Goal: Transaction & Acquisition: Purchase product/service

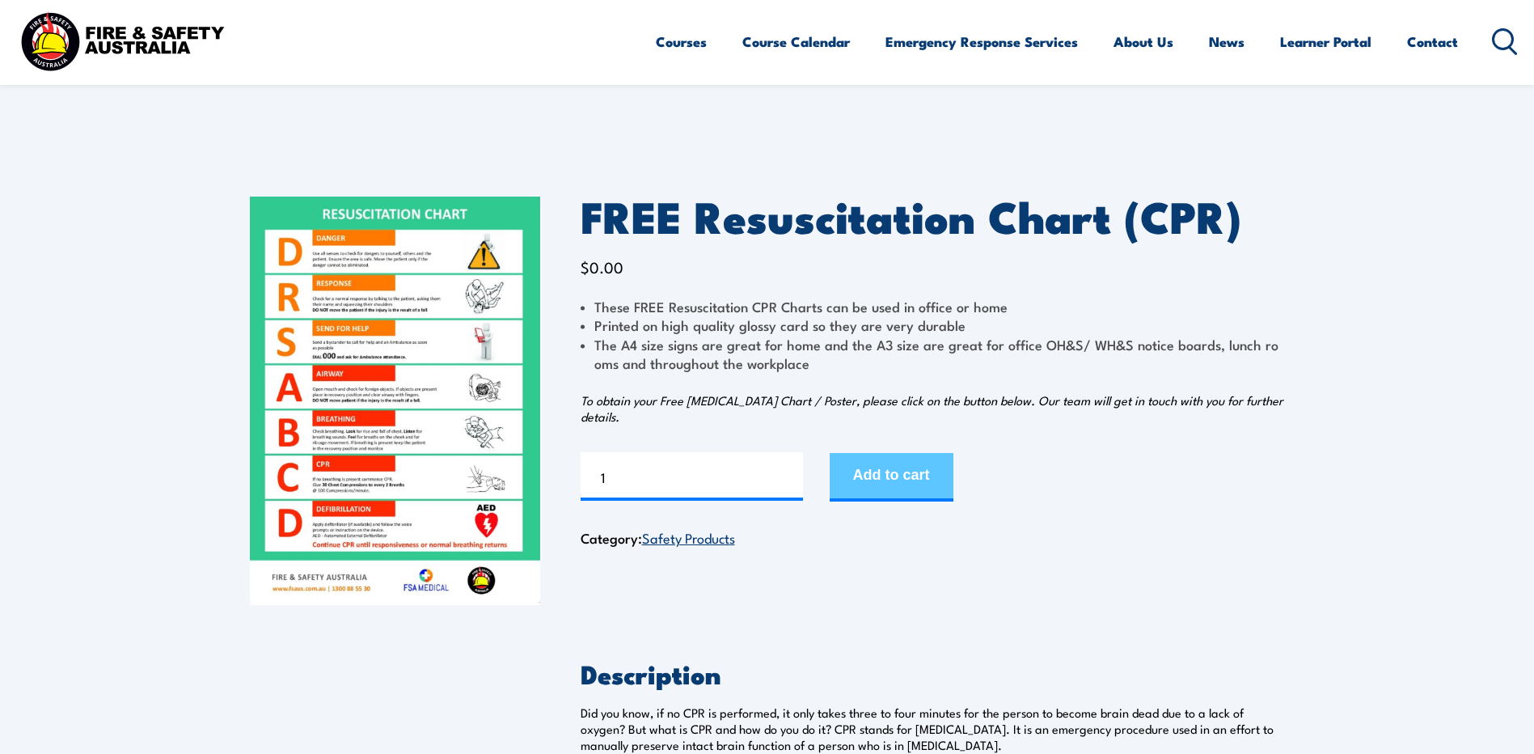
click at [861, 478] on button "Add to cart" at bounding box center [892, 477] width 124 height 49
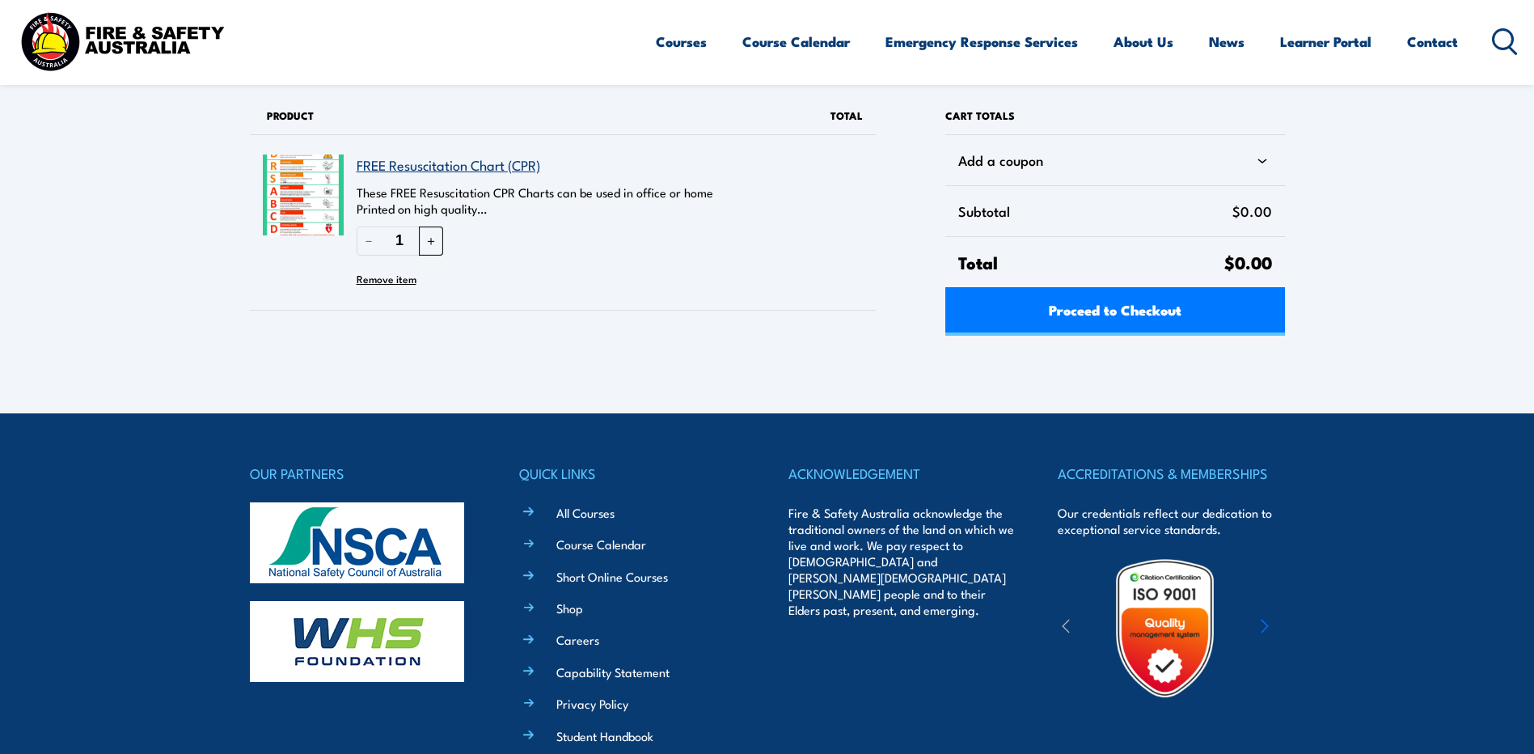
click at [426, 241] on button "＋" at bounding box center [431, 240] width 24 height 28
click at [426, 240] on button "＋" at bounding box center [431, 240] width 24 height 28
click at [432, 240] on button "＋" at bounding box center [431, 240] width 24 height 28
type input "3"
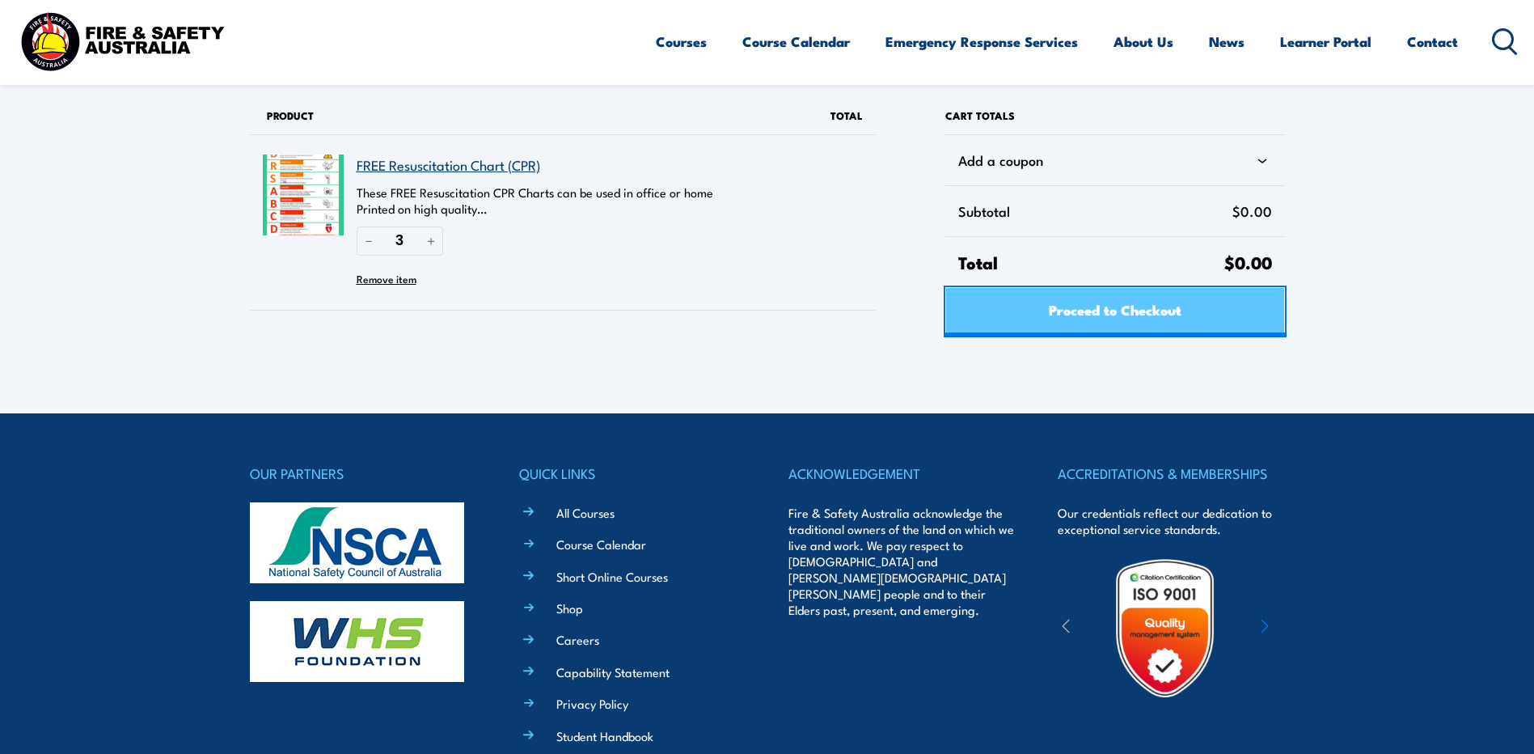
click at [1064, 317] on span "Proceed to Checkout" at bounding box center [1115, 309] width 133 height 43
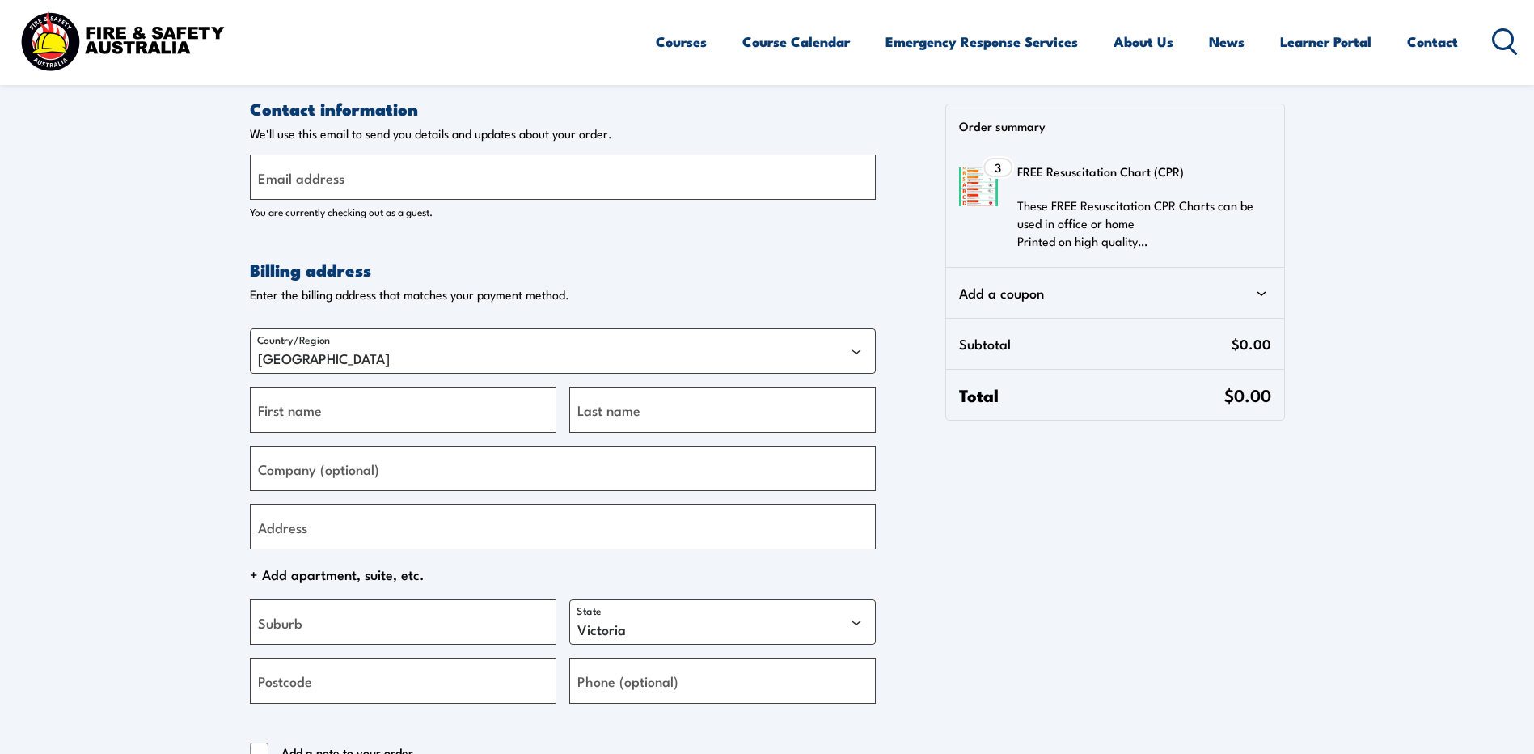
select select "VIC"
click at [391, 184] on input "Email address" at bounding box center [563, 176] width 626 height 45
type input "[EMAIL_ADDRESS][DOMAIN_NAME]"
click at [355, 421] on input "First name" at bounding box center [403, 409] width 307 height 45
type input "b"
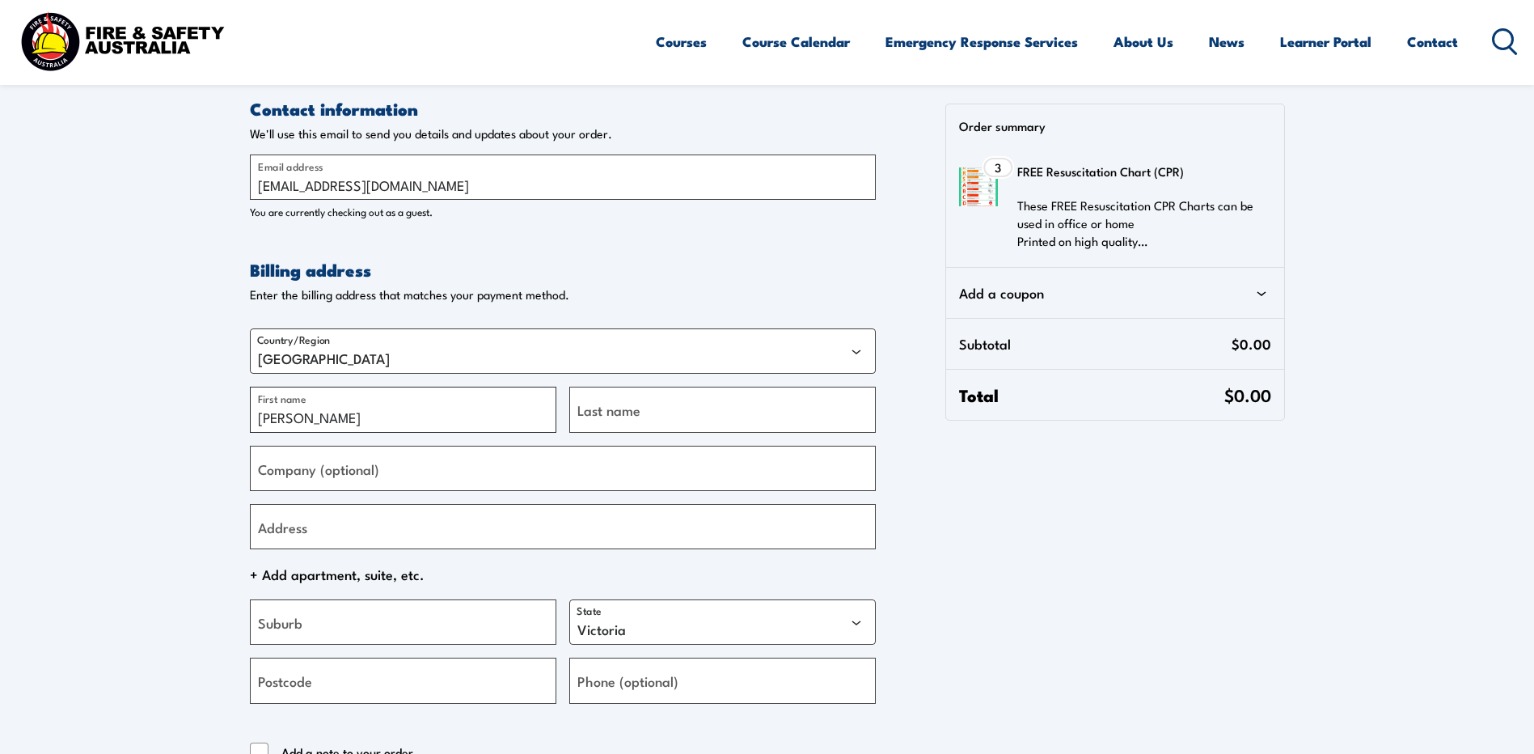
type input "[PERSON_NAME]"
click at [654, 396] on input "Last name" at bounding box center [722, 409] width 307 height 45
type input "Salaris"
click at [387, 464] on input "Company (optional)" at bounding box center [563, 468] width 626 height 45
type input "Smile in Style"
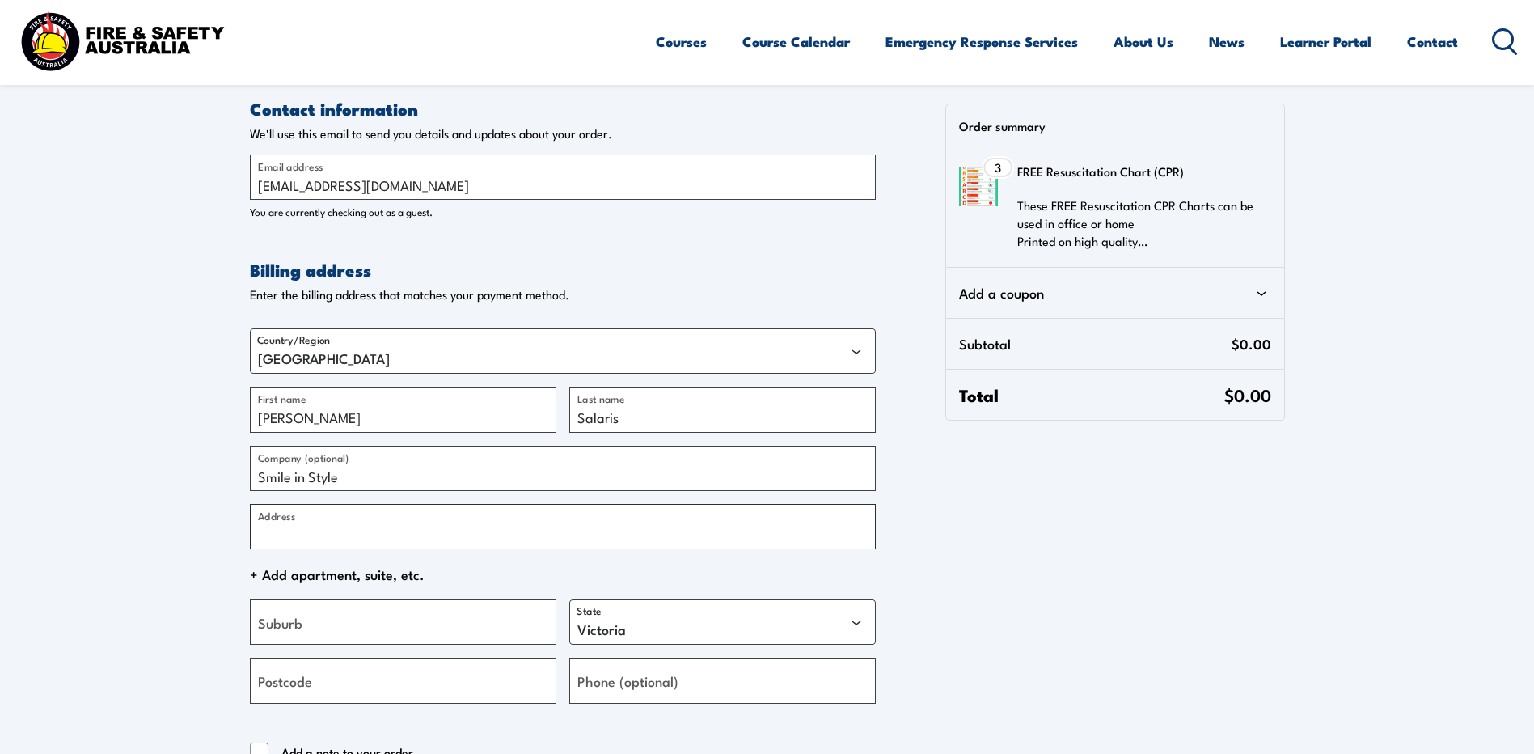
click at [274, 511] on div "Address" at bounding box center [563, 526] width 626 height 45
type input "[STREET_ADDRESS]"
click at [335, 630] on input "Suburb" at bounding box center [403, 621] width 307 height 45
type input "Sunbury"
click at [370, 676] on input "Postcode" at bounding box center [403, 680] width 307 height 45
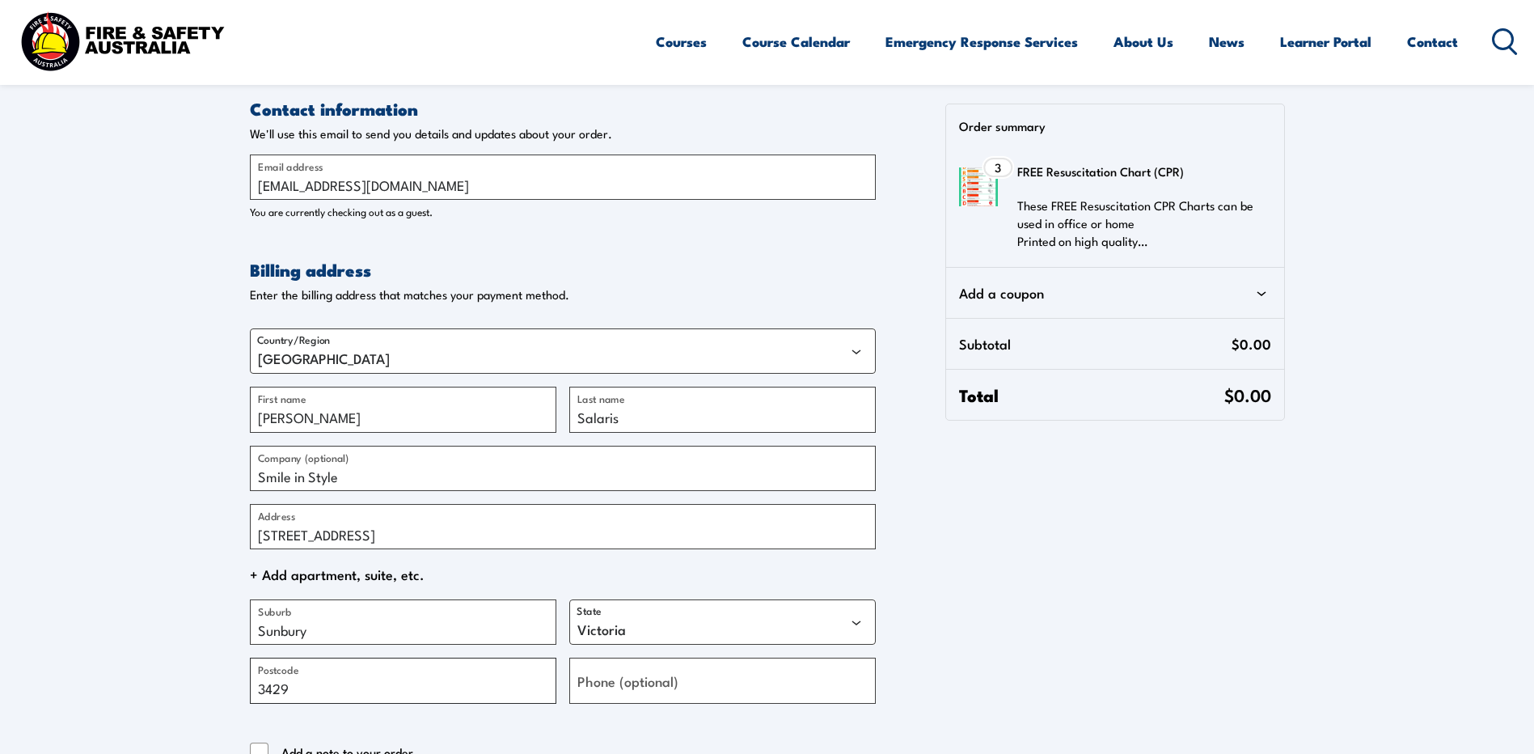
type input "3429"
click at [569, 704] on form "Contact information Contact information We'll use this email to send you detail…" at bounding box center [563, 523] width 626 height 853
drag, startPoint x: 617, startPoint y: 683, endPoint x: 732, endPoint y: 683, distance: 114.9
click at [619, 683] on label "Phone (optional)" at bounding box center [627, 681] width 101 height 22
click at [619, 683] on input "Phone (optional)" at bounding box center [722, 680] width 307 height 45
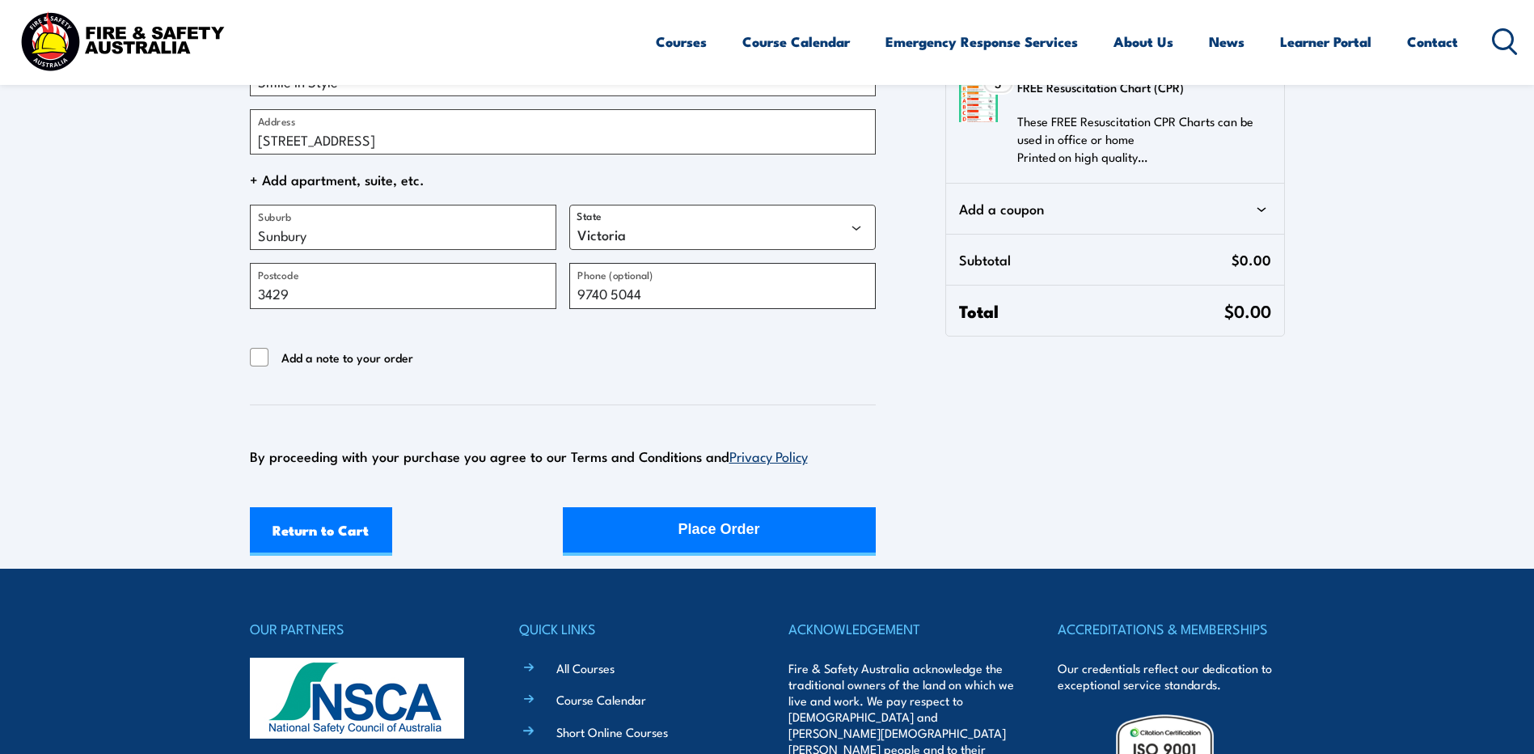
scroll to position [404, 0]
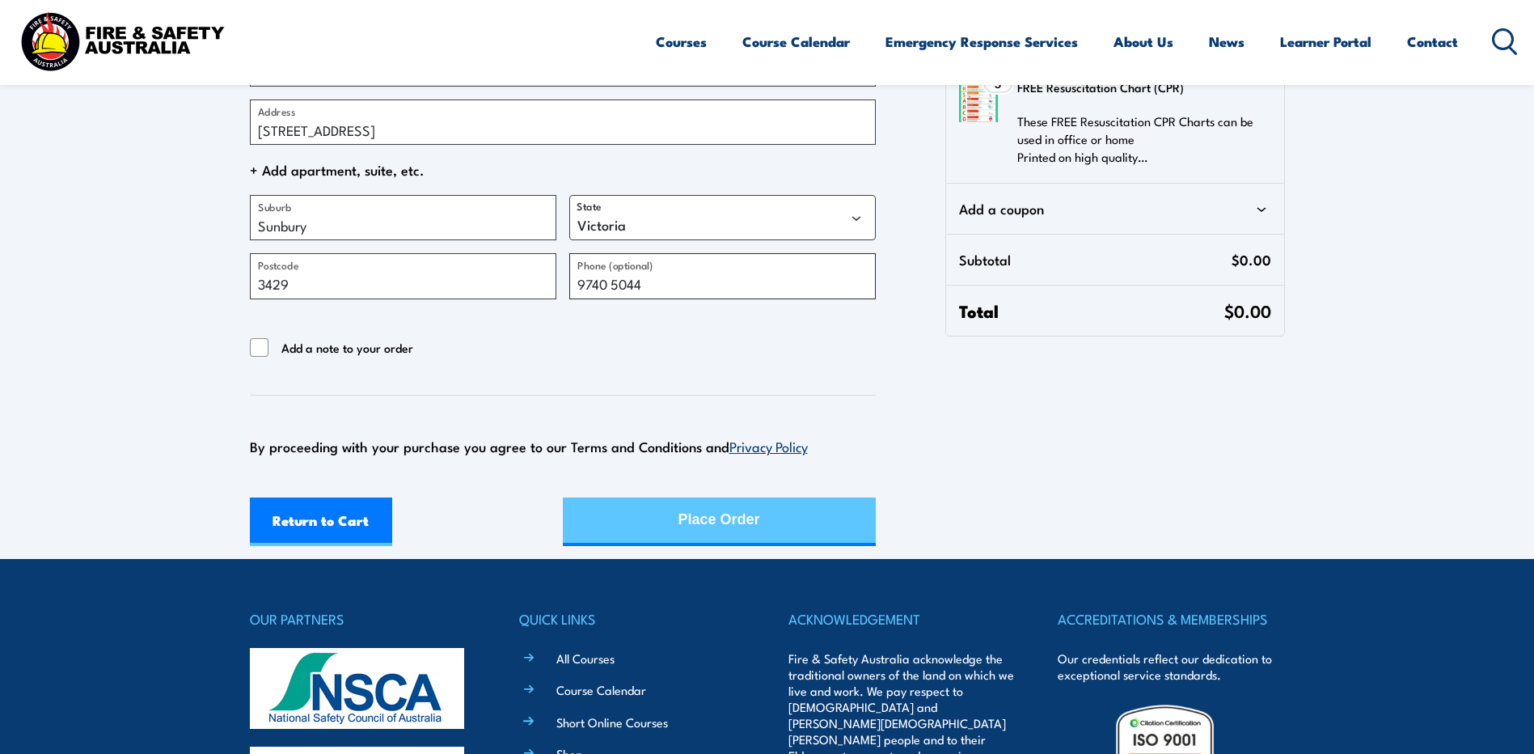
type input "9740 5044"
click at [714, 517] on div "Place Order" at bounding box center [720, 519] width 82 height 43
